Goal: Task Accomplishment & Management: Manage account settings

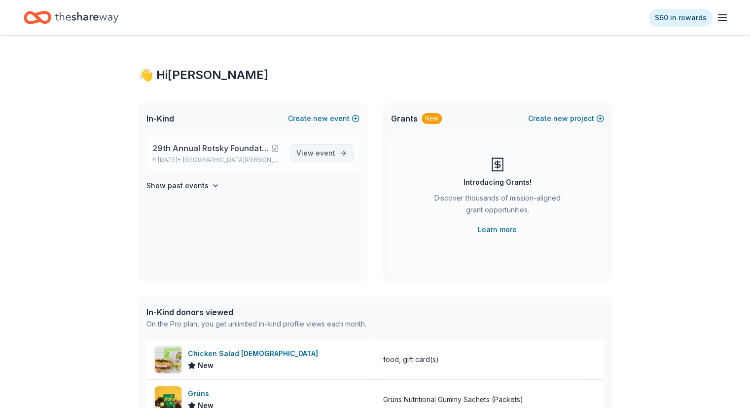
click at [316, 152] on span "View event" at bounding box center [316, 153] width 39 height 12
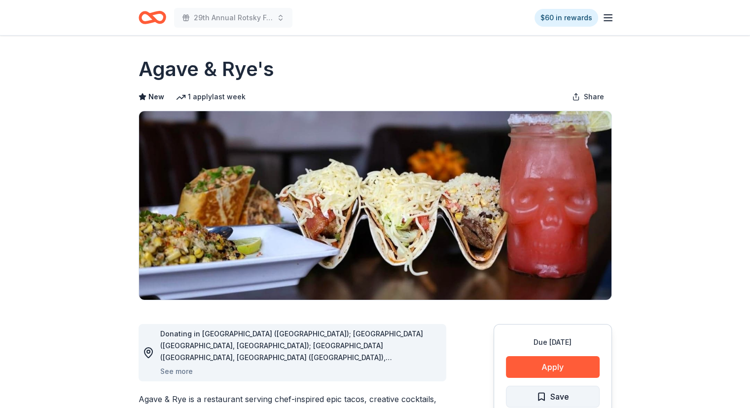
click at [562, 391] on span "Save" at bounding box center [560, 396] width 19 height 13
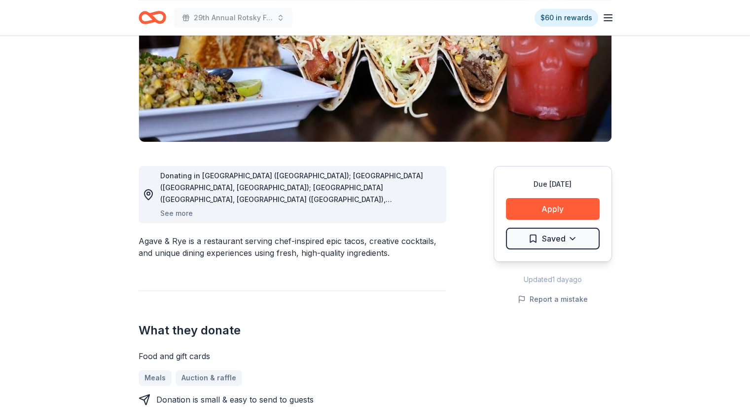
scroll to position [148, 0]
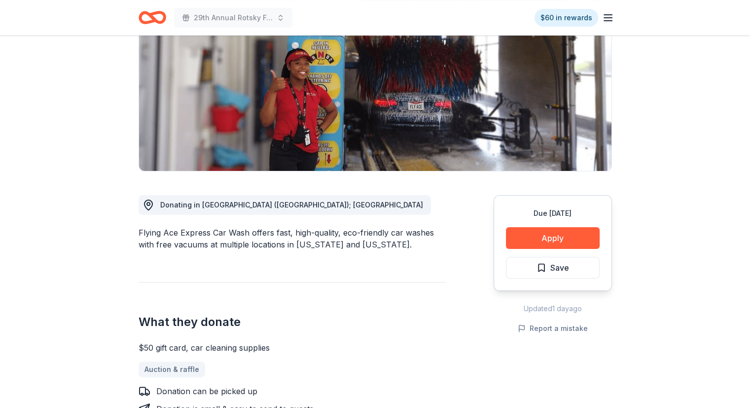
scroll to position [132, 0]
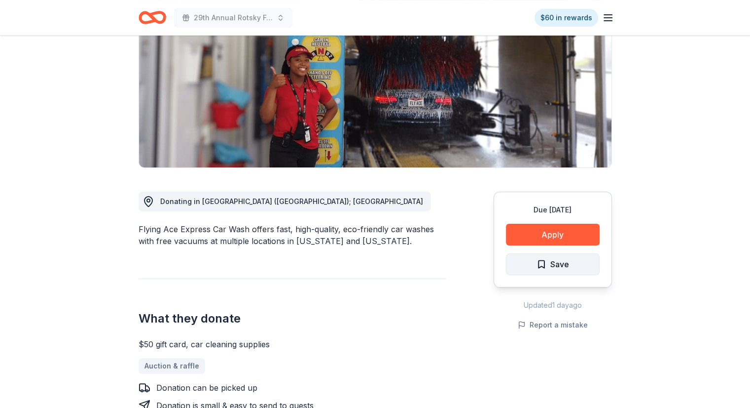
click at [563, 263] on span "Save" at bounding box center [560, 264] width 19 height 13
